Goal: Check status: Check status

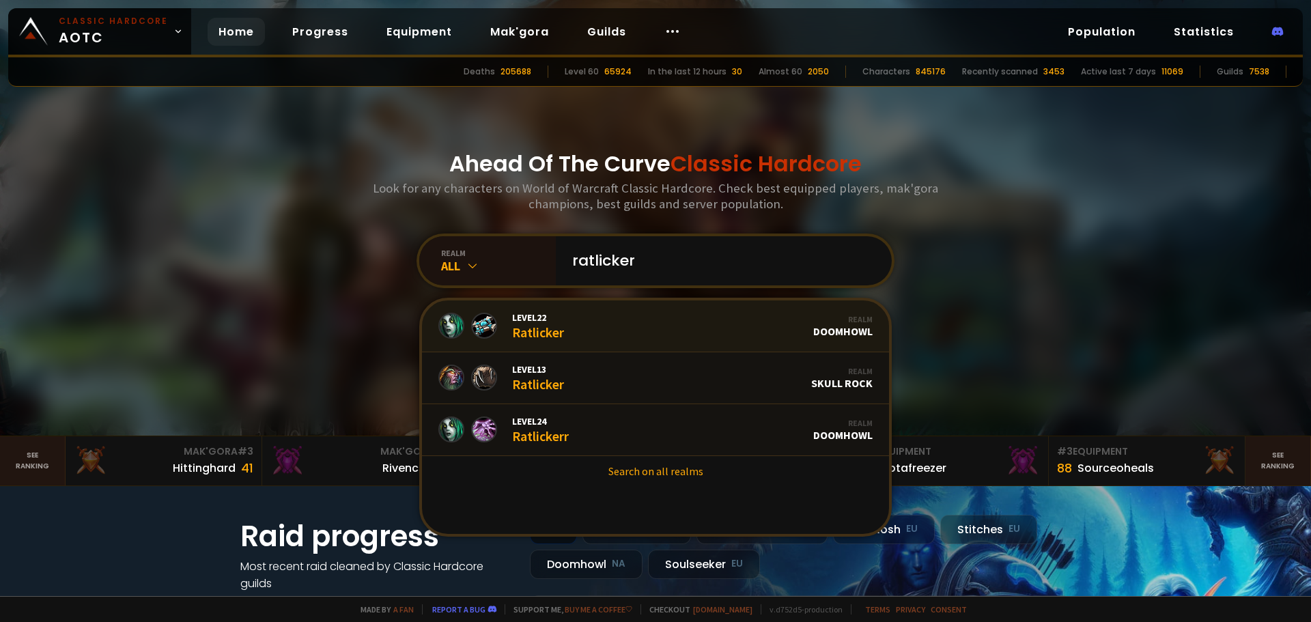
type input "ratlicker"
click at [635, 335] on link "Level 22 Ratlicker Realm Doomhowl" at bounding box center [655, 327] width 467 height 52
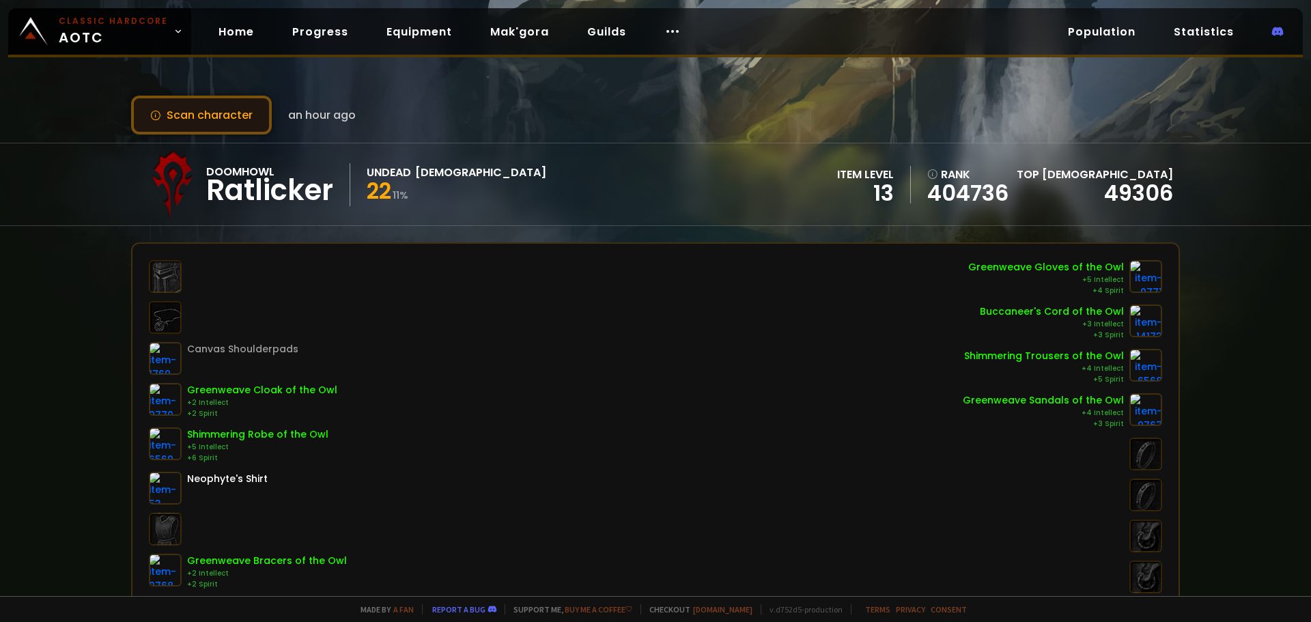
click at [230, 120] on button "Scan character" at bounding box center [201, 115] width 141 height 39
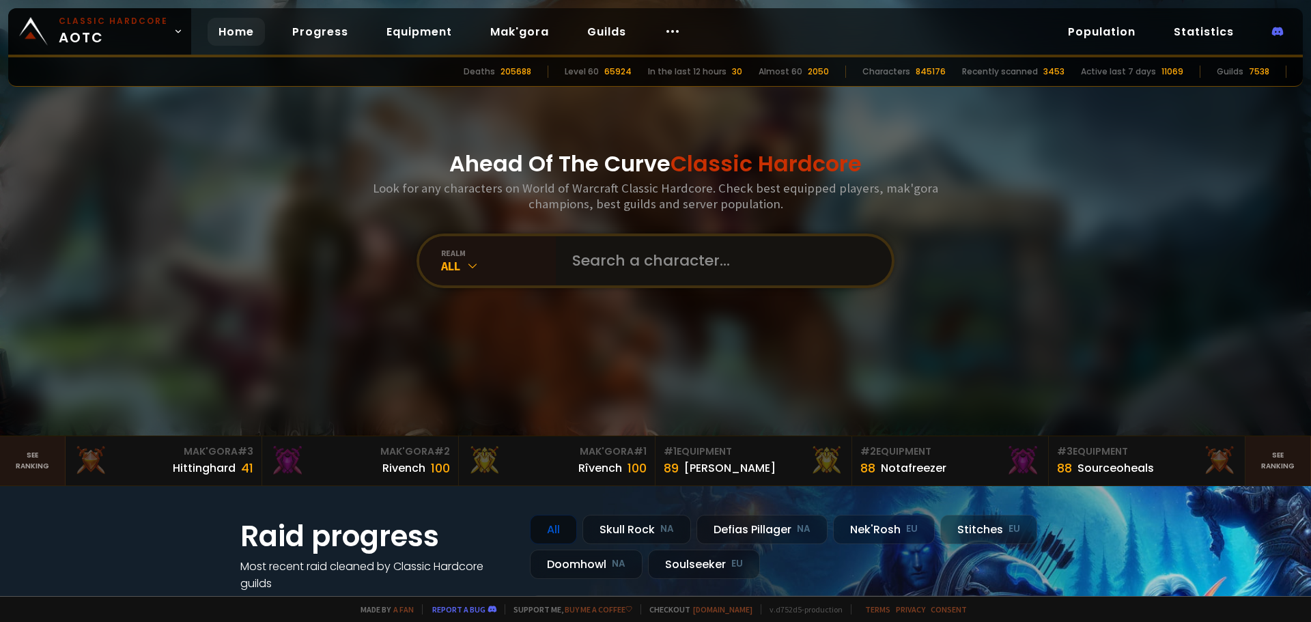
click at [566, 264] on input "text" at bounding box center [719, 260] width 311 height 49
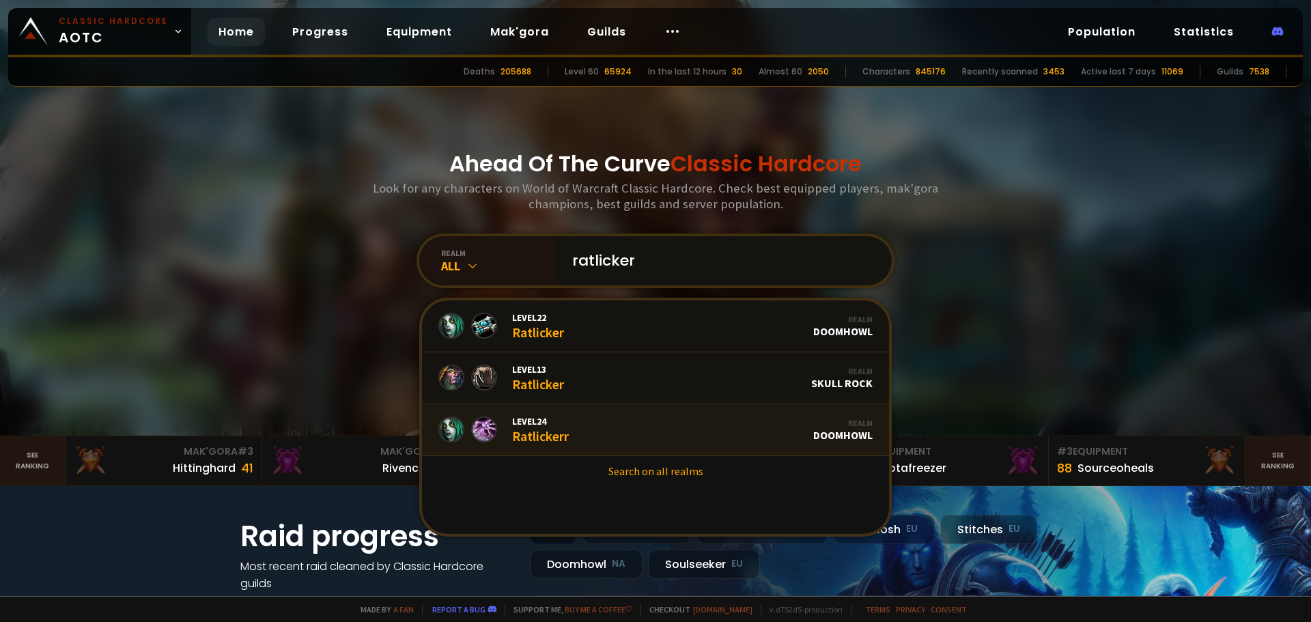
type input "ratlicker"
click at [602, 443] on link "Level 24 Ratlickerr Realm Doomhowl" at bounding box center [655, 430] width 467 height 52
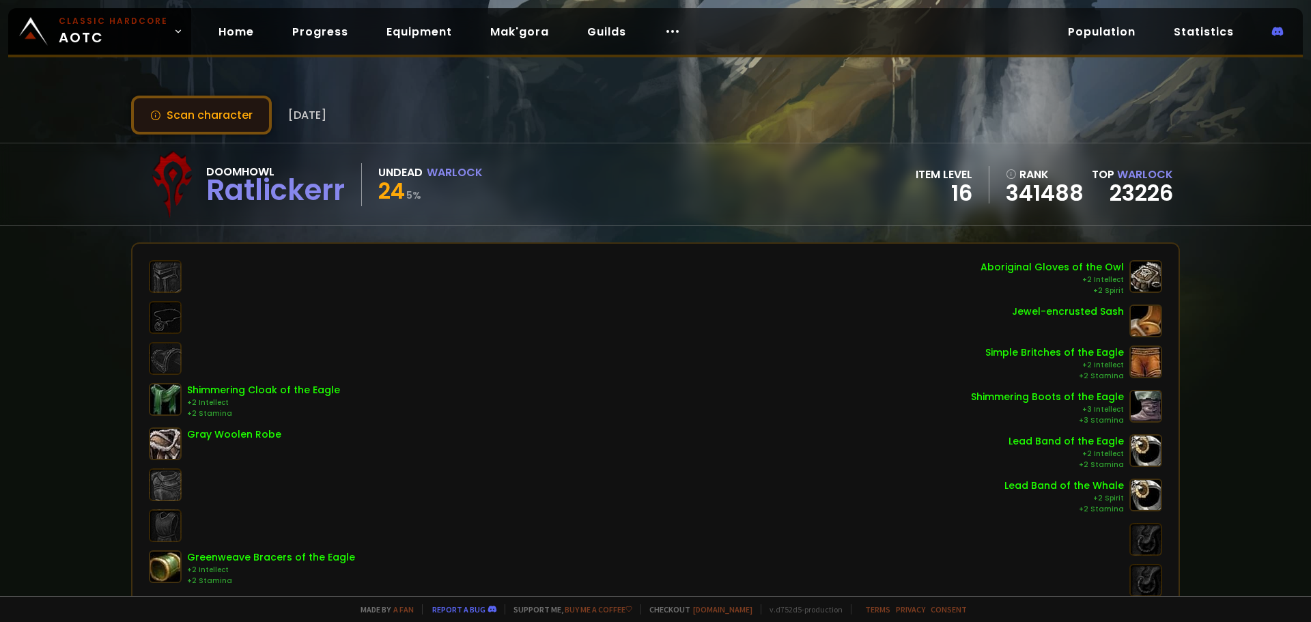
click at [231, 117] on button "Scan character" at bounding box center [201, 115] width 141 height 39
